Goal: Information Seeking & Learning: Learn about a topic

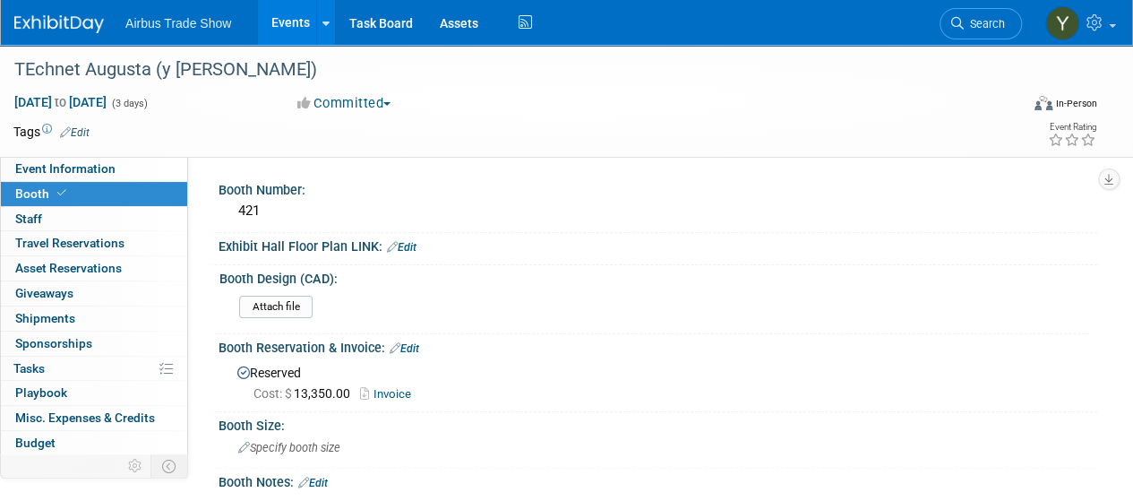
click at [285, 39] on link "Events" at bounding box center [290, 22] width 65 height 45
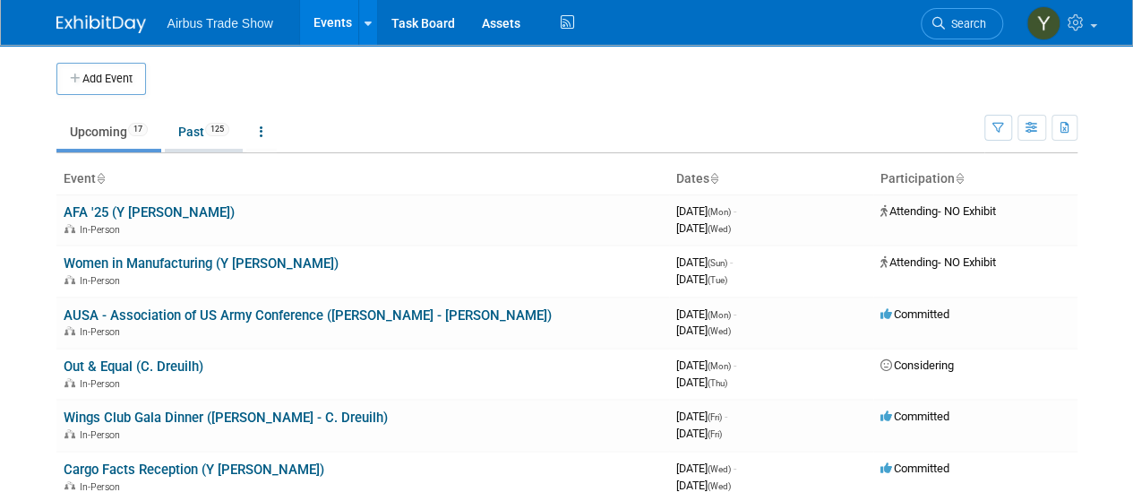
click at [182, 133] on link "Past 125" at bounding box center [204, 132] width 78 height 34
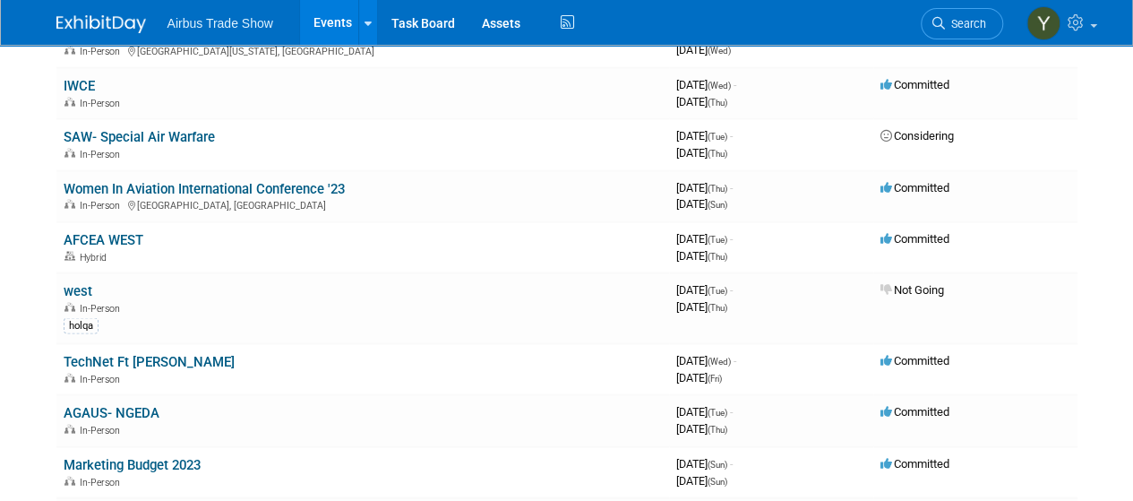
scroll to position [5042, 0]
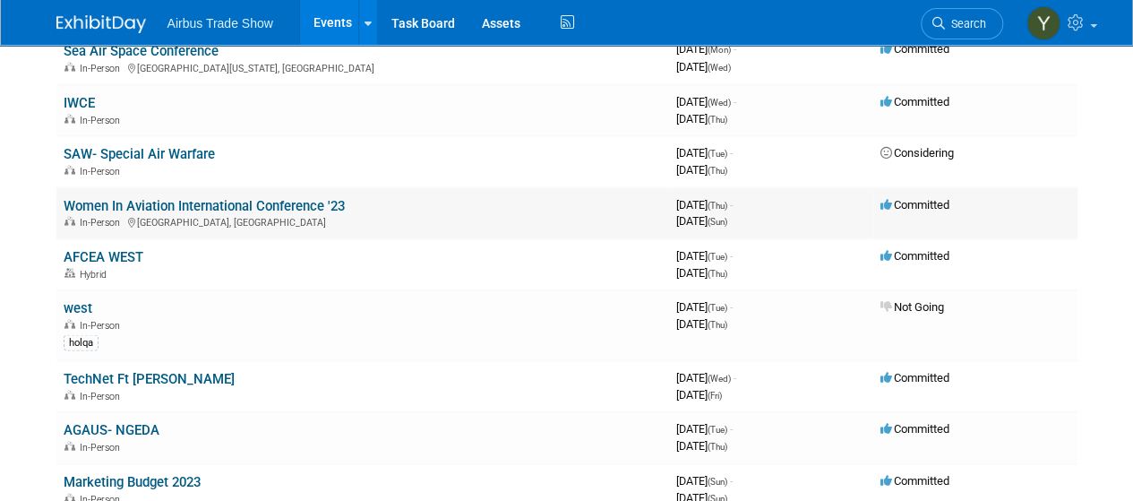
click at [267, 198] on link "Women In Aviation International Conference '23" at bounding box center [204, 205] width 281 height 16
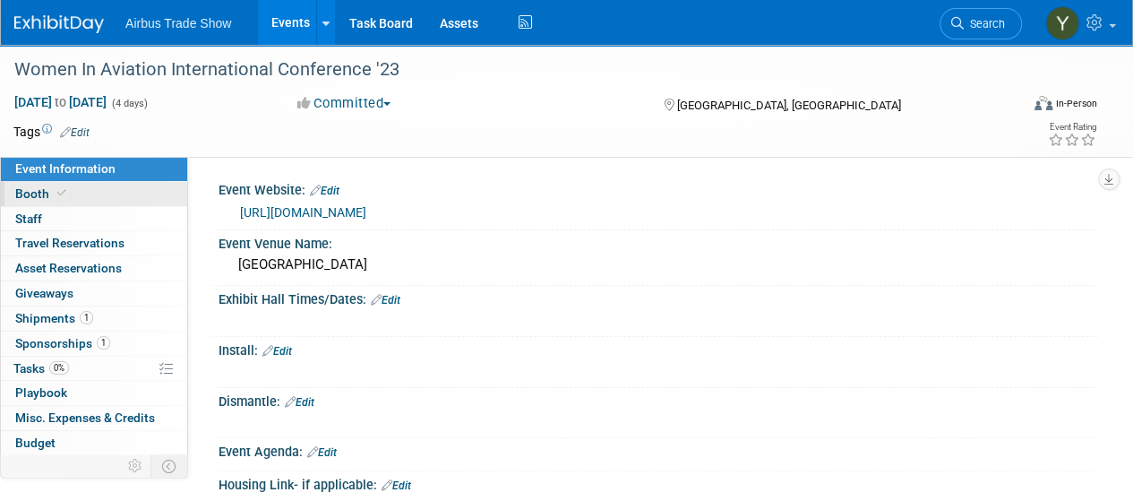
click at [48, 191] on span "Booth" at bounding box center [42, 193] width 55 height 14
